Goal: Check status: Check status

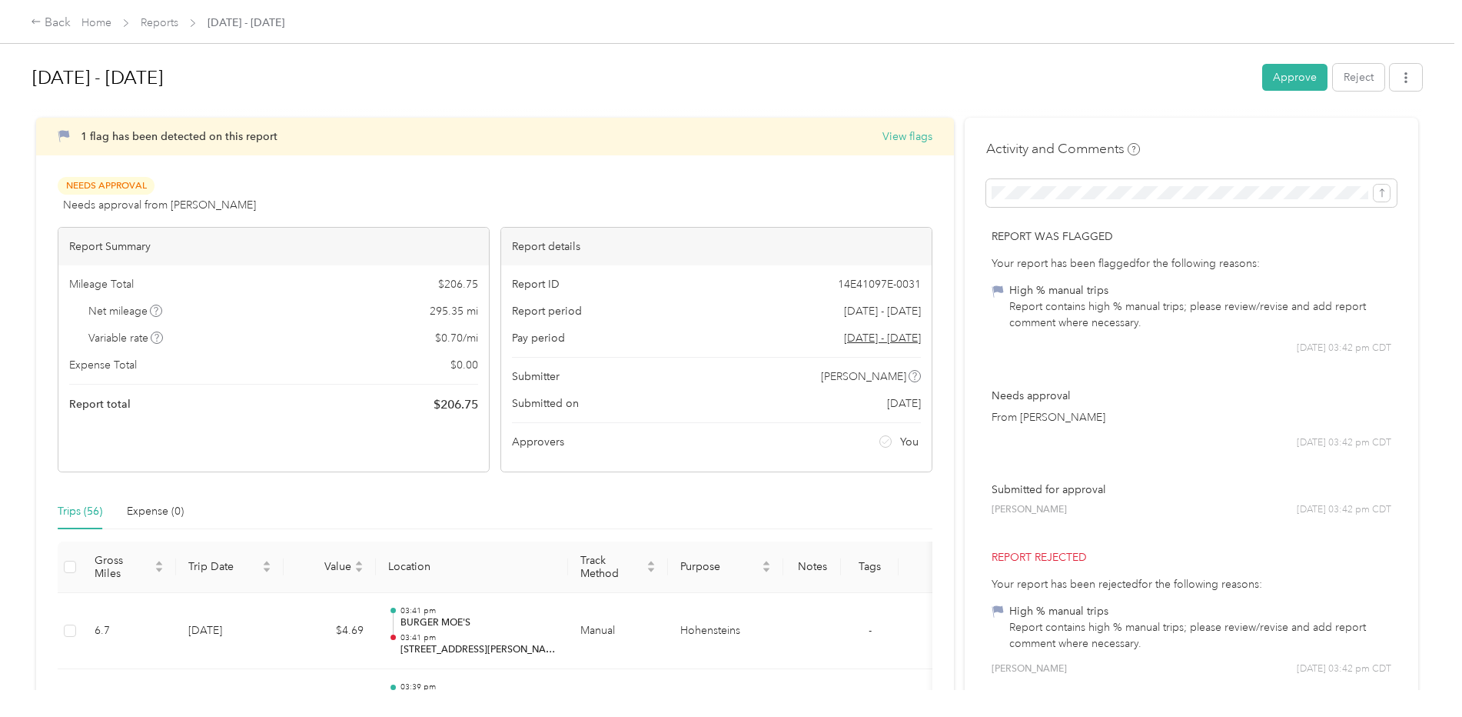
scroll to position [77, 0]
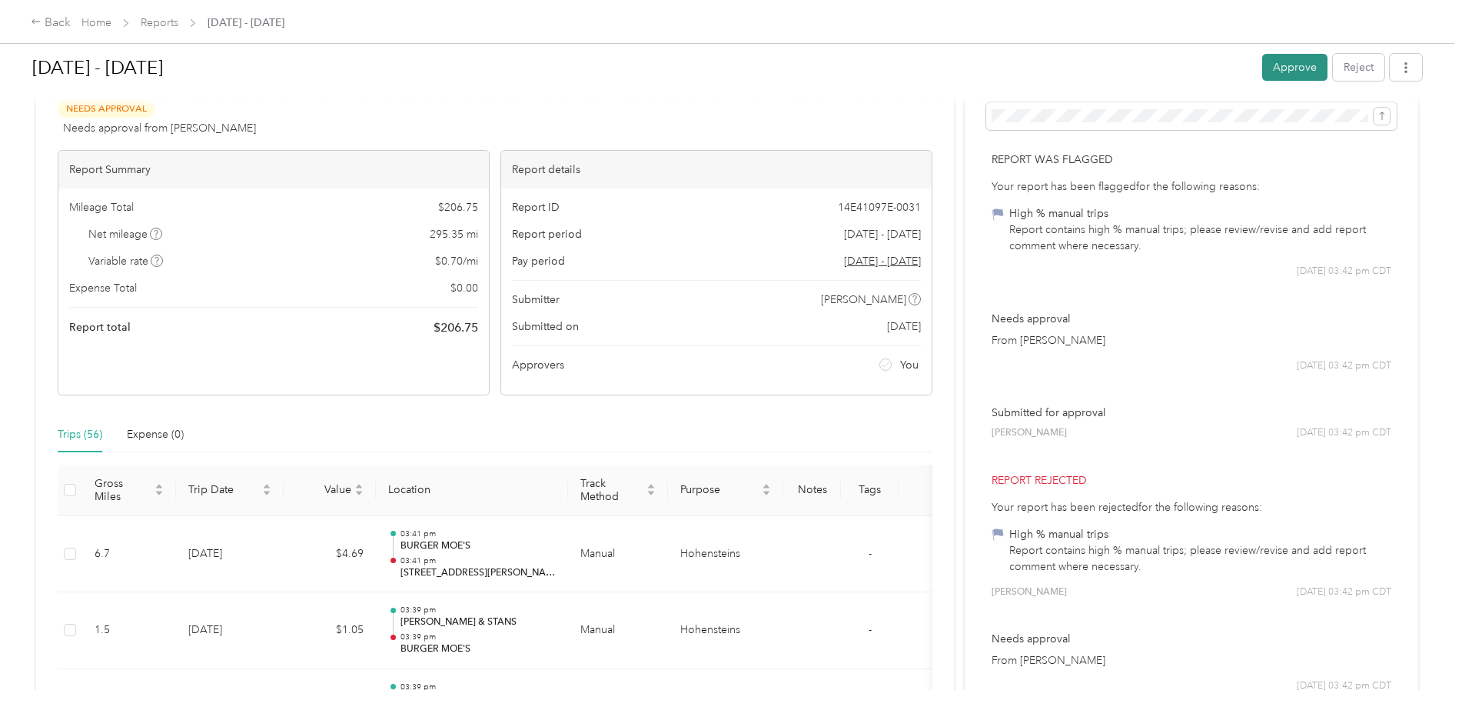
click at [1290, 65] on button "Approve" at bounding box center [1295, 67] width 65 height 27
